Goal: Task Accomplishment & Management: Use online tool/utility

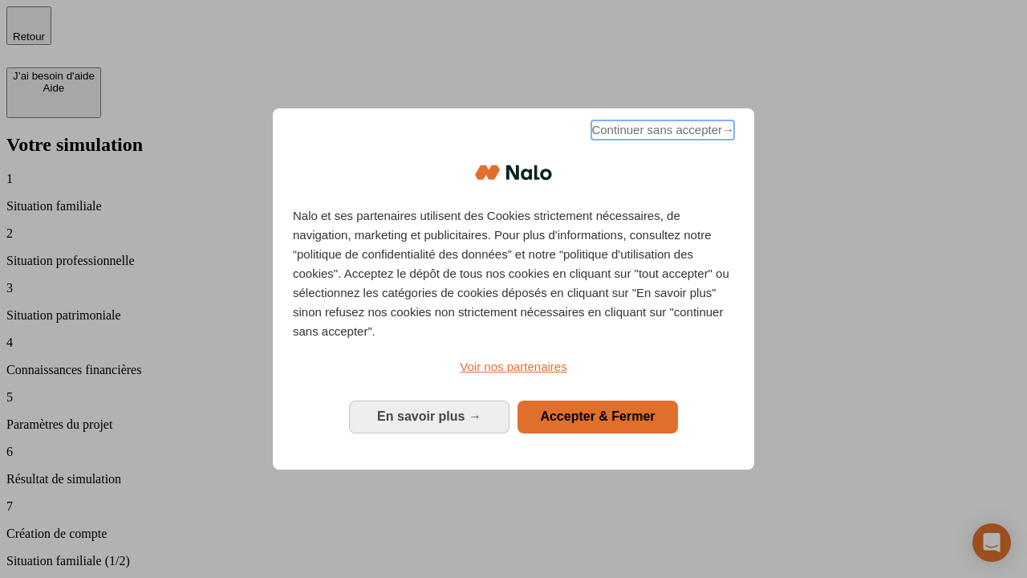
click at [661, 132] on span "Continuer sans accepter →" at bounding box center [662, 129] width 143 height 19
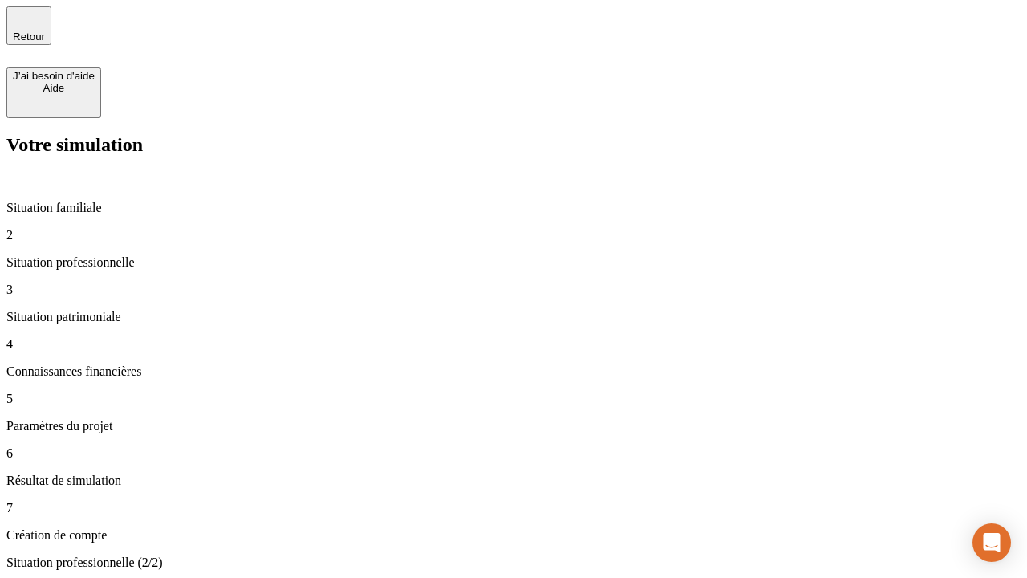
type input "30 000"
type input "40 000"
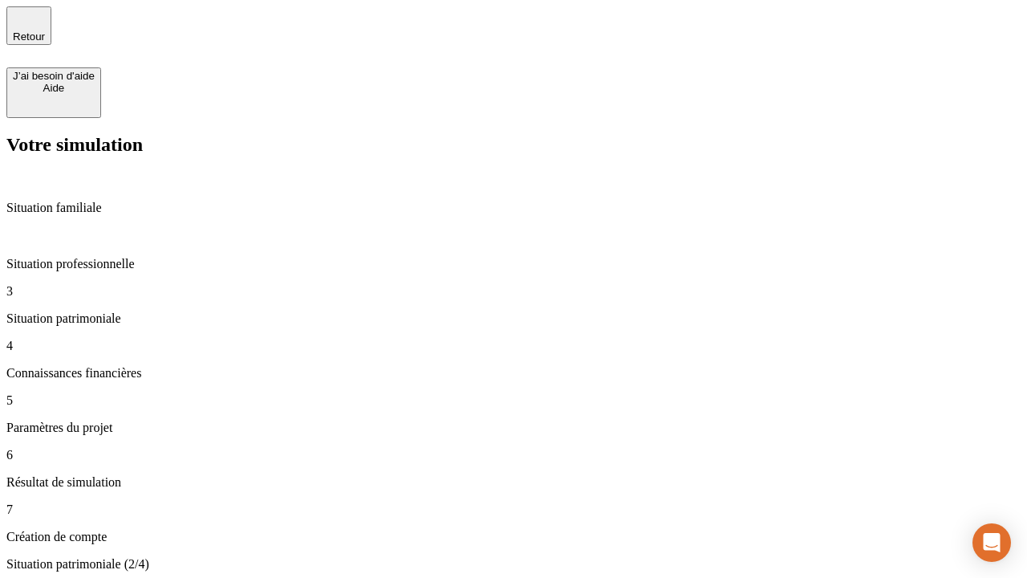
type input "1 100"
type input "20"
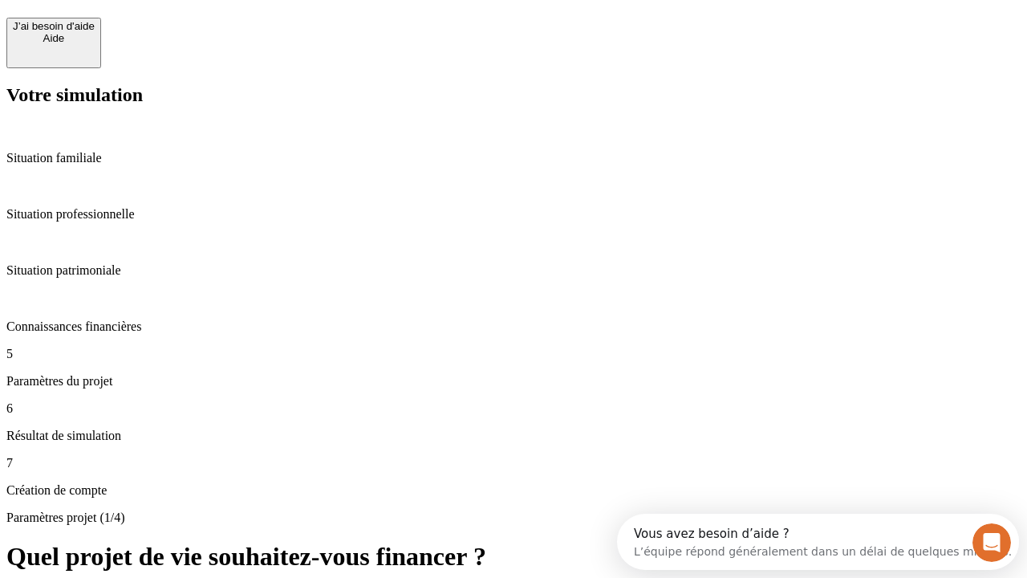
scroll to position [14, 0]
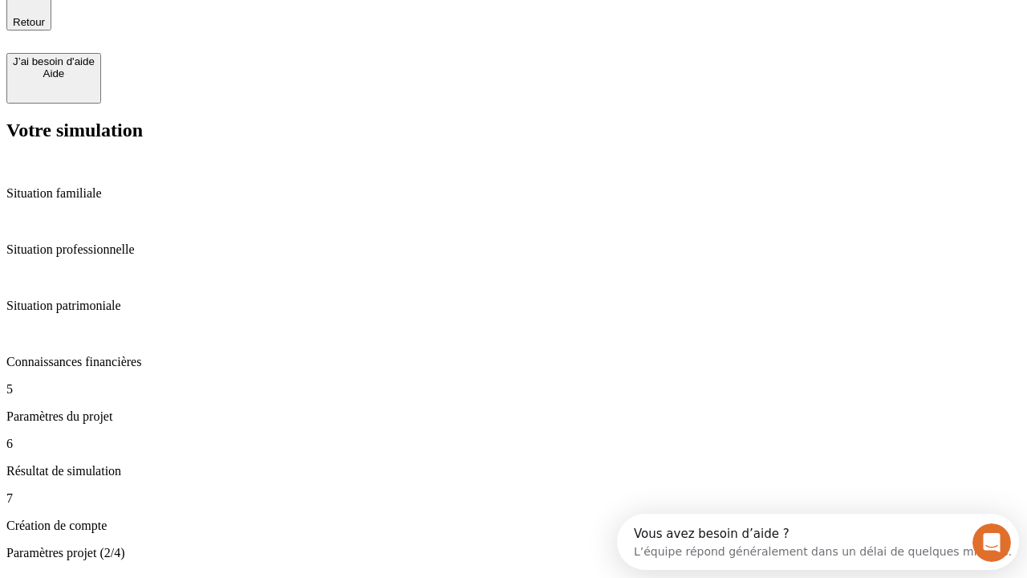
type input "40"
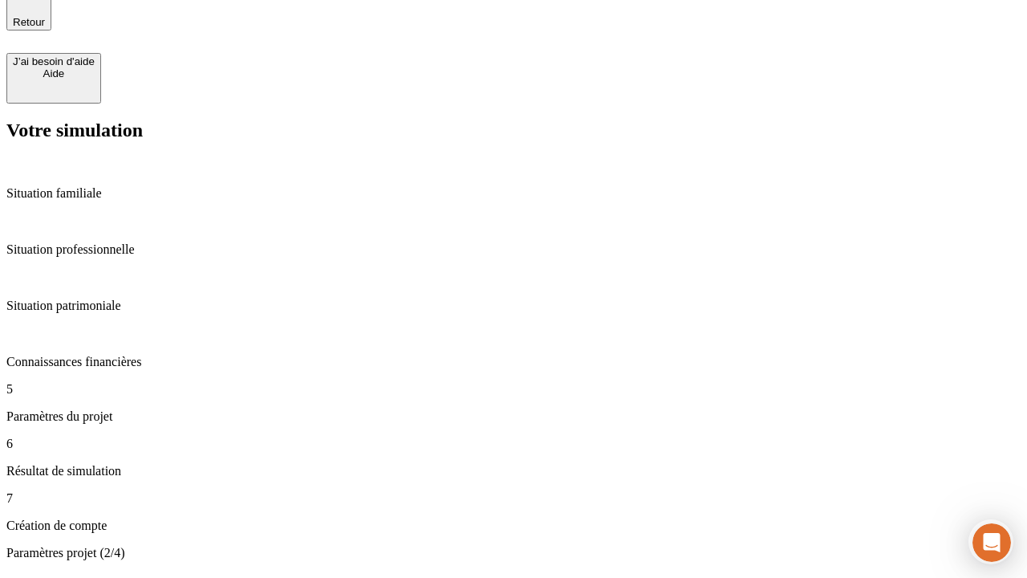
type input "50 000"
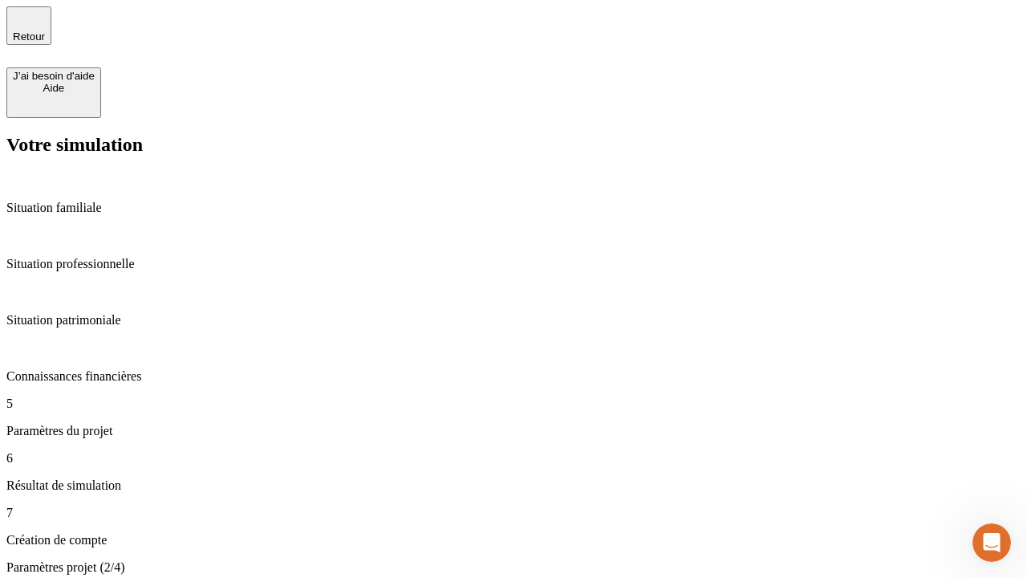
type input "640"
